Goal: Transaction & Acquisition: Purchase product/service

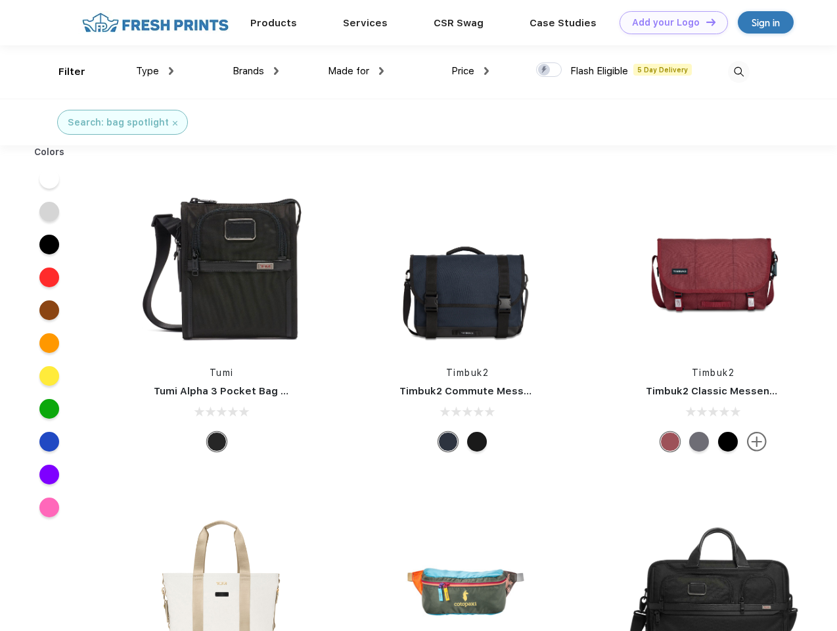
click at [669, 22] on link "Add your Logo Design Tool" at bounding box center [674, 22] width 108 height 23
click at [0, 0] on div "Design Tool" at bounding box center [0, 0] width 0 height 0
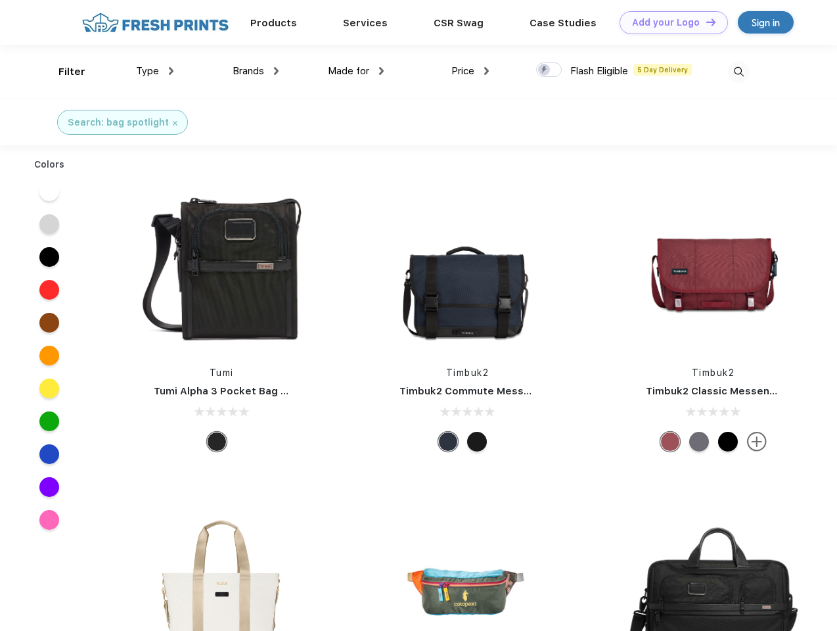
click at [705, 22] on link "Add your Logo Design Tool" at bounding box center [674, 22] width 108 height 23
click at [63, 72] on div "Filter" at bounding box center [71, 71] width 27 height 15
click at [155, 71] on span "Type" at bounding box center [147, 71] width 23 height 12
click at [256, 71] on span "Brands" at bounding box center [249, 71] width 32 height 12
click at [356, 71] on span "Made for" at bounding box center [348, 71] width 41 height 12
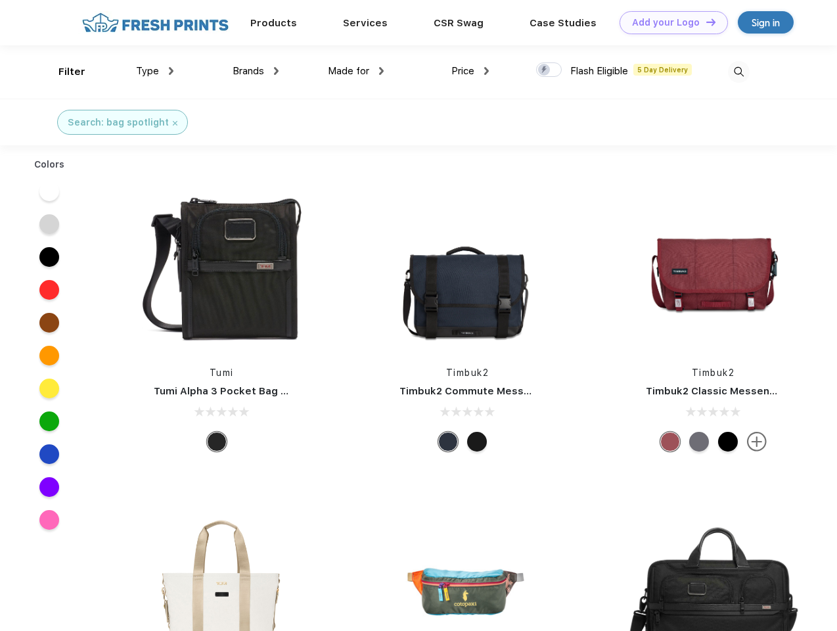
click at [471, 71] on span "Price" at bounding box center [463, 71] width 23 height 12
click at [549, 70] on div at bounding box center [549, 69] width 26 height 14
click at [545, 70] on input "checkbox" at bounding box center [540, 66] width 9 height 9
click at [739, 72] on img at bounding box center [739, 72] width 22 height 22
